Goal: Task Accomplishment & Management: Complete application form

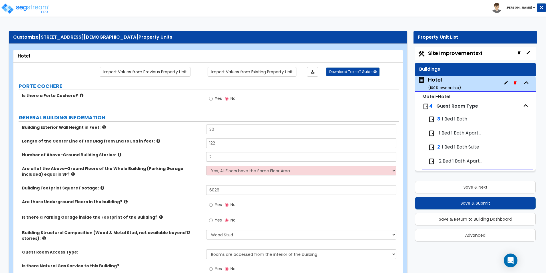
select select "7"
select select "1"
select select "4"
select select "1"
select select "2"
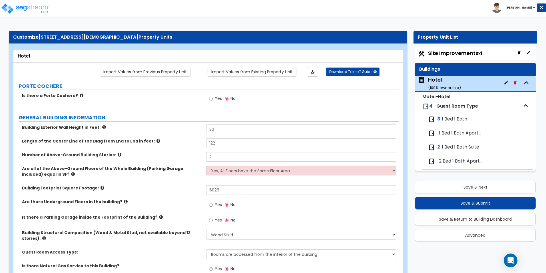
select select "1"
select select "3"
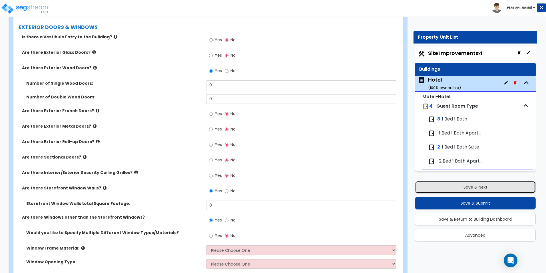
click at [460, 184] on button "Save & Next" at bounding box center [475, 187] width 121 height 13
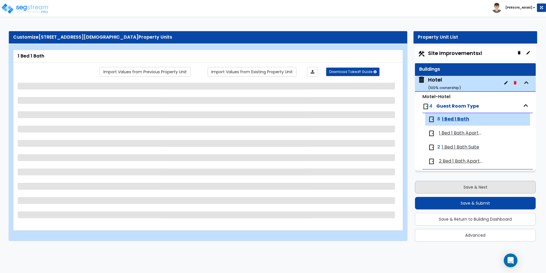
scroll to position [0, 0]
select select "1"
select select "3"
select select "2"
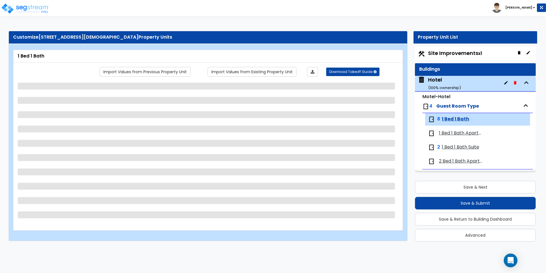
select select "2"
select select "1"
select select "2"
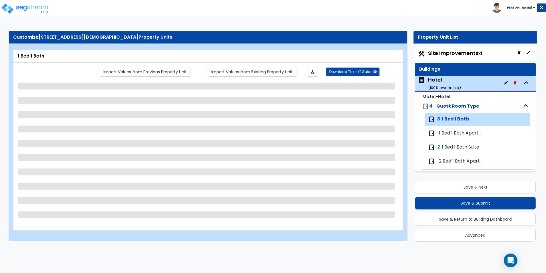
select select "5"
select select "1"
